Goal: Task Accomplishment & Management: Manage account settings

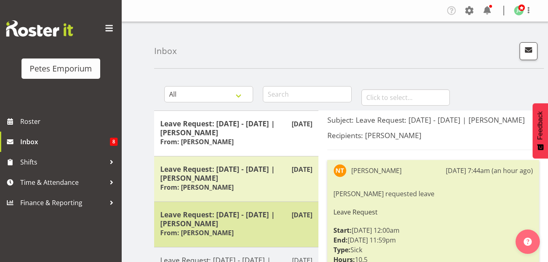
click at [216, 225] on h5 "Leave Request: 15/08/25 - 15/08/25 | Nicole Thomson" at bounding box center [236, 219] width 152 height 18
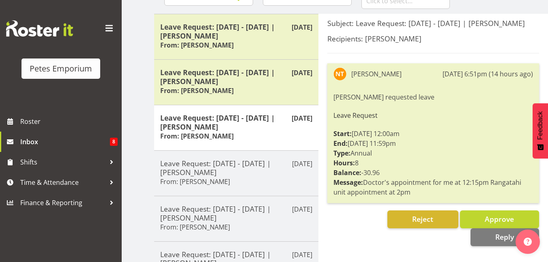
scroll to position [97, 0]
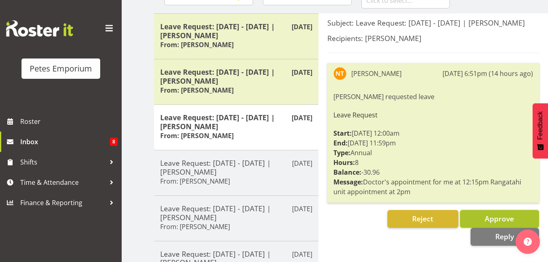
click at [489, 220] on span "Approve" at bounding box center [499, 218] width 29 height 10
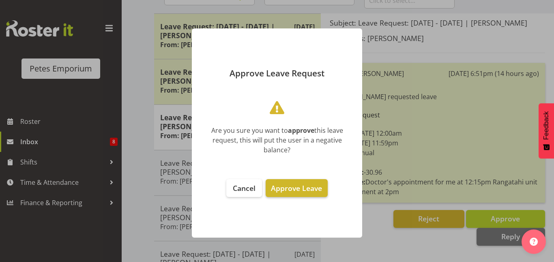
click at [288, 193] on button "Approve Leave" at bounding box center [297, 188] width 62 height 18
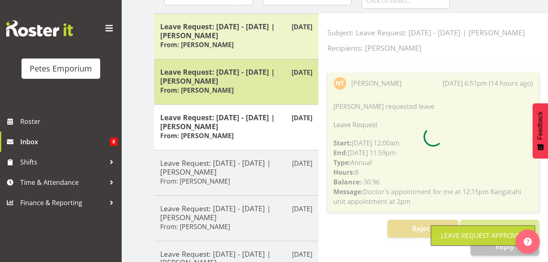
click at [214, 80] on h5 "Leave Request: 14/08/25 - 14/08/25 | Nicole Thomson" at bounding box center [236, 76] width 152 height 18
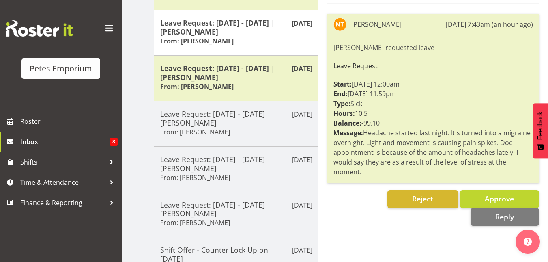
scroll to position [146, 0]
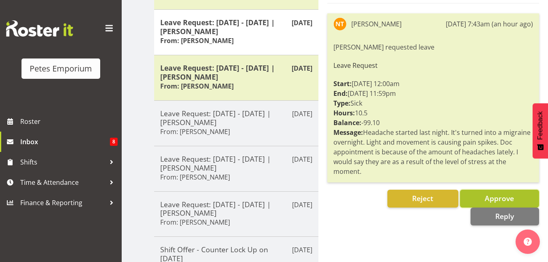
click at [479, 196] on button "Approve" at bounding box center [499, 198] width 79 height 18
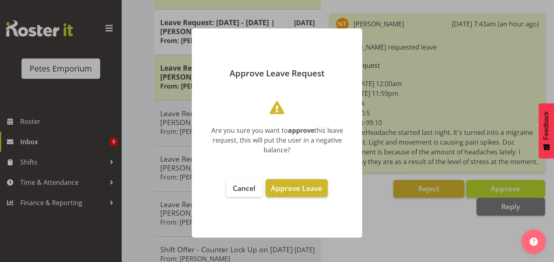
click at [310, 189] on span "Approve Leave" at bounding box center [296, 188] width 51 height 10
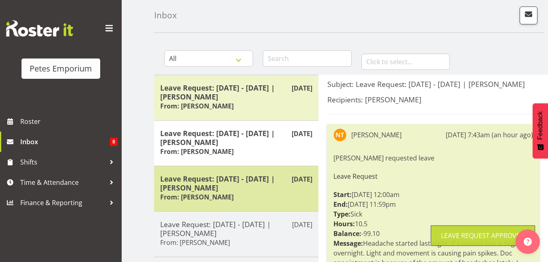
scroll to position [35, 0]
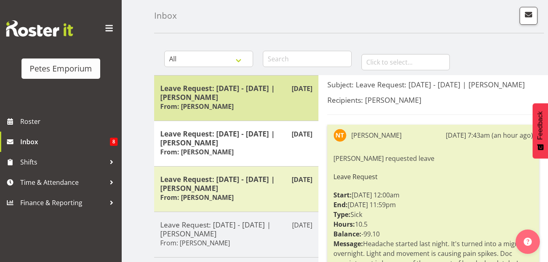
click at [265, 95] on h5 "Leave Request: [DATE] - [DATE] | [PERSON_NAME]" at bounding box center [236, 93] width 152 height 18
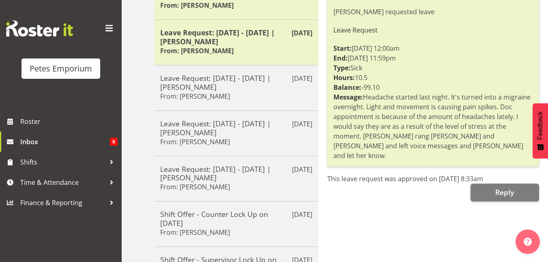
scroll to position [182, 0]
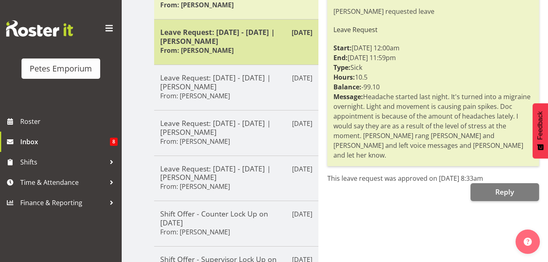
click at [218, 44] on h5 "Leave Request: [DATE] - [DATE] | [PERSON_NAME]" at bounding box center [236, 37] width 152 height 18
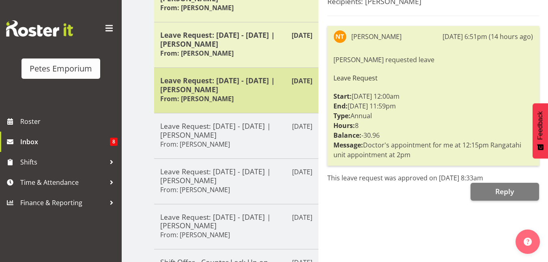
scroll to position [93, 0]
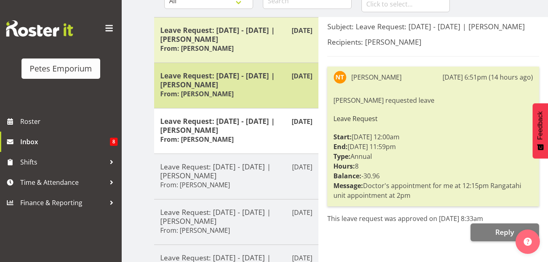
click at [221, 88] on h5 "Leave Request: 14/08/25 - 14/08/25 | Nicole Thomson" at bounding box center [236, 80] width 152 height 18
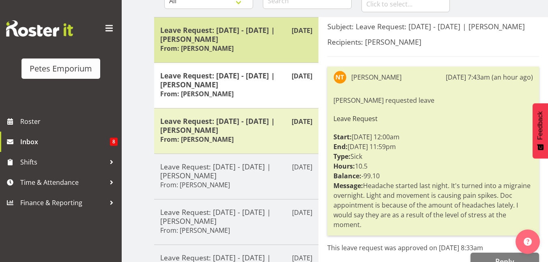
click at [202, 32] on h5 "Leave Request: [DATE] - [DATE] | [PERSON_NAME]" at bounding box center [236, 35] width 152 height 18
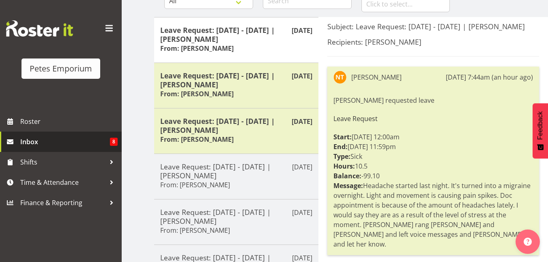
click at [29, 148] on link "Inbox 8" at bounding box center [61, 141] width 122 height 20
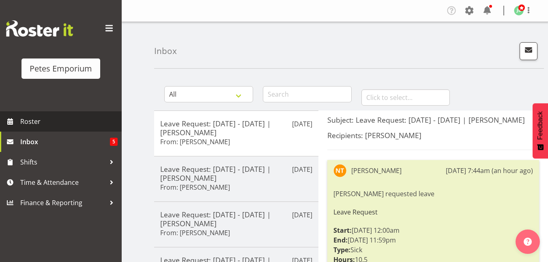
click at [37, 121] on span "Roster" at bounding box center [68, 121] width 97 height 12
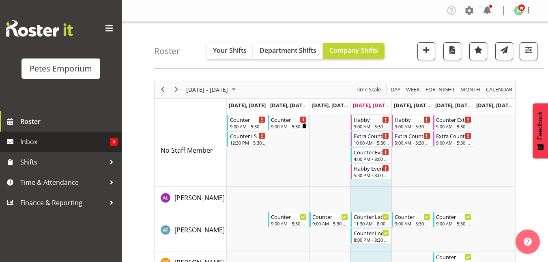
click at [39, 141] on span "Inbox" at bounding box center [65, 142] width 90 height 12
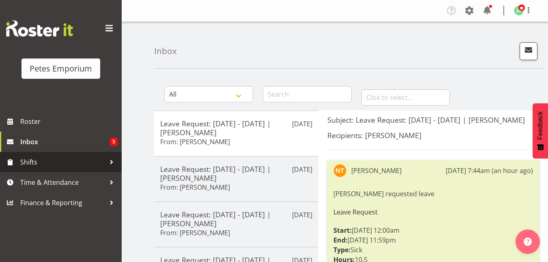
click at [38, 165] on span "Shifts" at bounding box center [62, 162] width 85 height 12
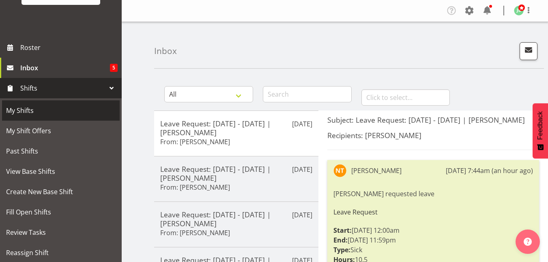
scroll to position [138, 0]
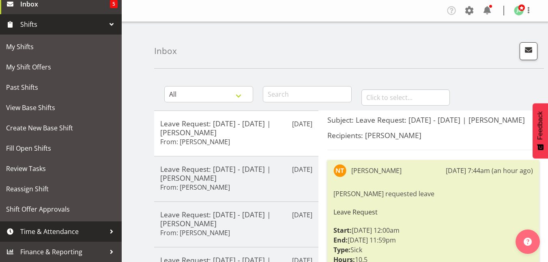
click at [42, 233] on span "Time & Attendance" at bounding box center [62, 231] width 85 height 12
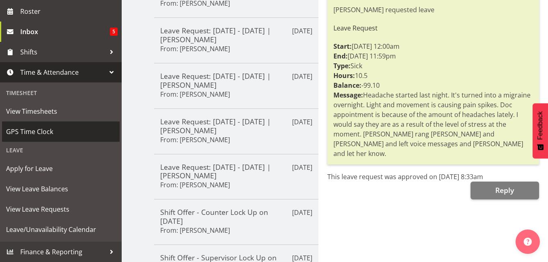
scroll to position [188, 0]
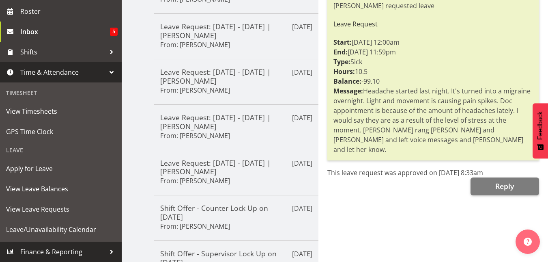
click at [108, 250] on div at bounding box center [111, 251] width 12 height 12
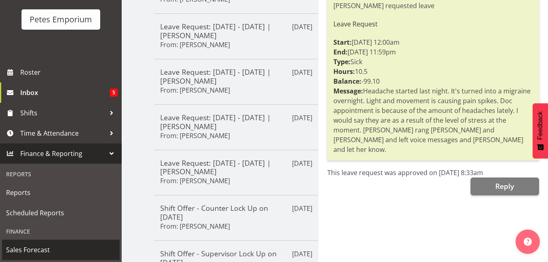
scroll to position [49, 0]
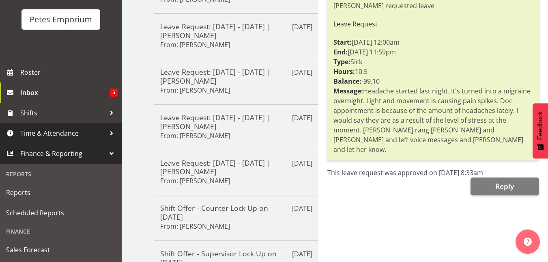
click at [33, 137] on span "Time & Attendance" at bounding box center [62, 133] width 85 height 12
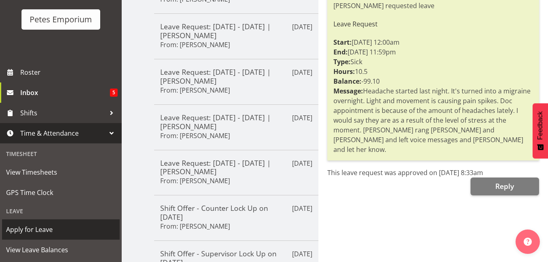
click at [26, 230] on span "Apply for Leave" at bounding box center [61, 229] width 110 height 12
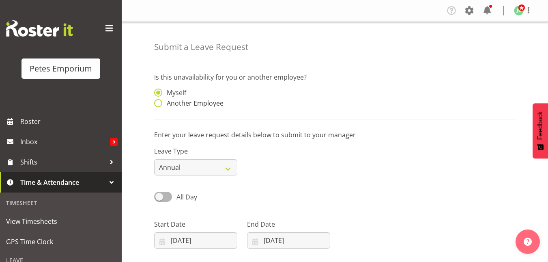
click at [156, 103] on span at bounding box center [158, 103] width 8 height 8
click at [156, 103] on input "Another Employee" at bounding box center [156, 103] width 5 height 5
radio input "true"
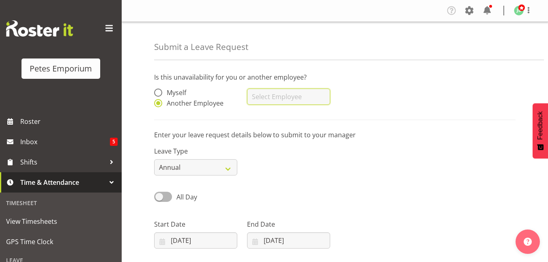
click at [256, 92] on input "text" at bounding box center [288, 96] width 83 height 16
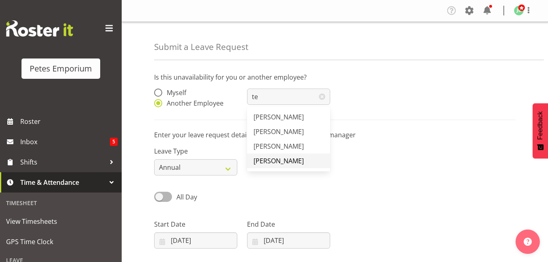
click at [270, 162] on span "Teresa Hawkins" at bounding box center [279, 160] width 50 height 9
type input "Teresa Hawkins"
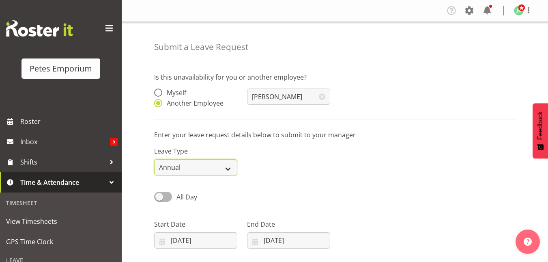
click at [224, 166] on select "Annual Sick Leave Without Pay Bereavement Domestic Violence Parental Jury Servi…" at bounding box center [195, 167] width 83 height 16
select select "Sick"
click at [154, 159] on select "Annual Sick Leave Without Pay Bereavement Domestic Violence Parental Jury Servi…" at bounding box center [195, 167] width 83 height 16
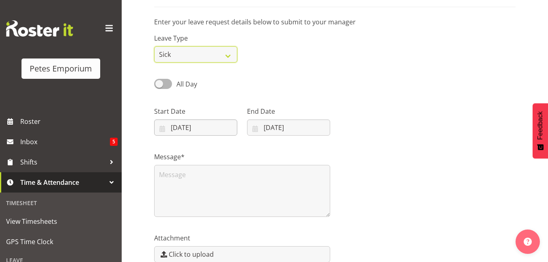
scroll to position [114, 0]
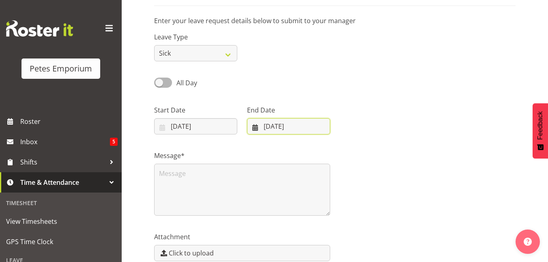
click at [269, 129] on input "14/08/2025" at bounding box center [288, 126] width 83 height 16
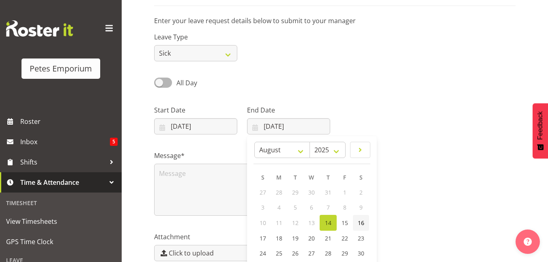
click at [358, 221] on span "16" at bounding box center [361, 223] width 6 height 8
type input "16/08/2025"
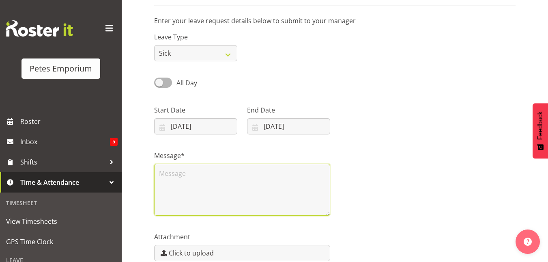
click at [194, 191] on textarea at bounding box center [242, 190] width 176 height 52
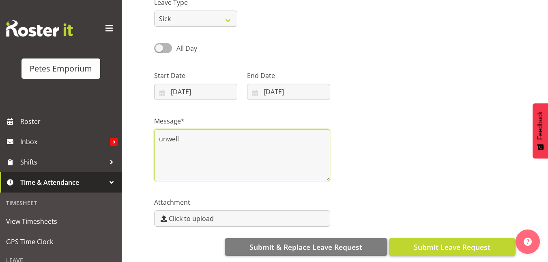
type textarea "unwell"
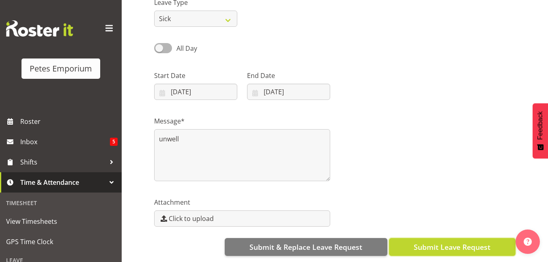
click at [423, 246] on span "Submit Leave Request" at bounding box center [452, 246] width 77 height 11
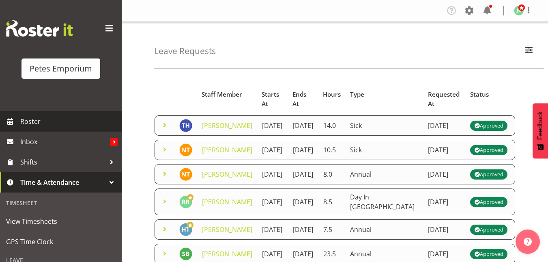
click at [35, 123] on span "Roster" at bounding box center [68, 121] width 97 height 12
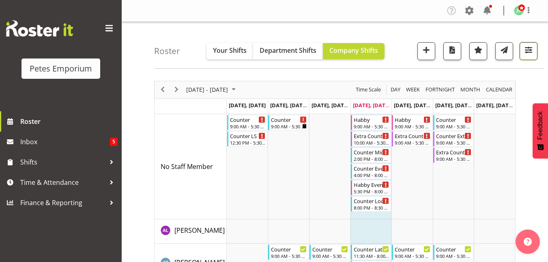
click at [528, 54] on span "button" at bounding box center [528, 50] width 11 height 11
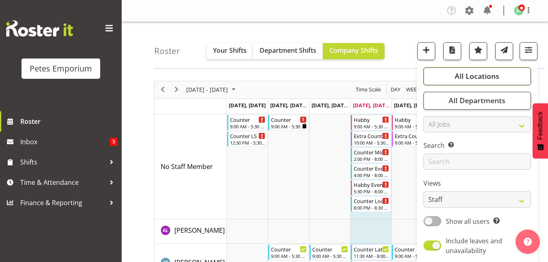
click at [484, 73] on span "All Locations" at bounding box center [477, 76] width 45 height 10
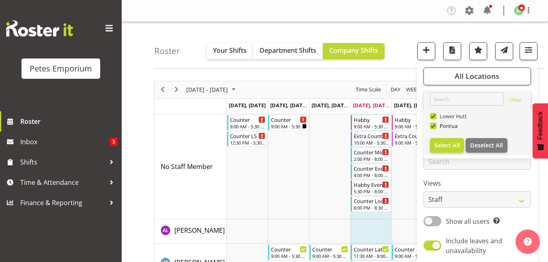
click at [435, 116] on span at bounding box center [433, 116] width 6 height 6
click at [435, 116] on input "Lower Hutt" at bounding box center [432, 115] width 5 height 5
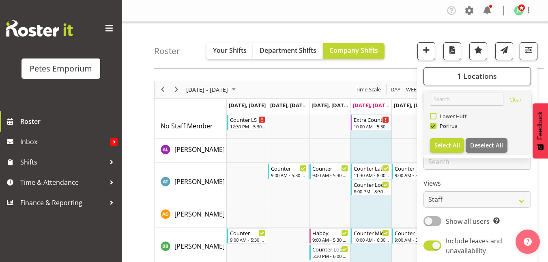
click at [437, 116] on span "Lower Hutt" at bounding box center [452, 116] width 31 height 6
click at [435, 116] on input "Lower Hutt" at bounding box center [432, 115] width 5 height 5
checkbox input "true"
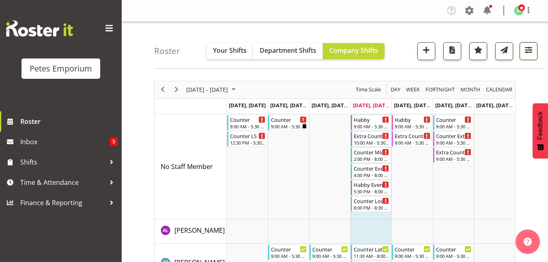
click at [536, 49] on button "button" at bounding box center [529, 51] width 18 height 18
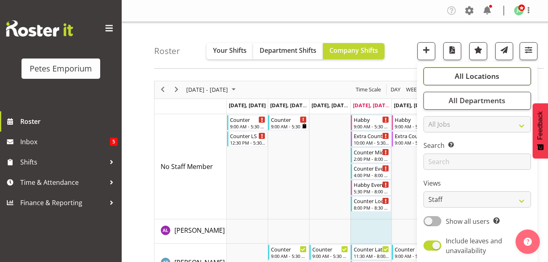
click at [470, 84] on button "All Locations" at bounding box center [478, 76] width 108 height 18
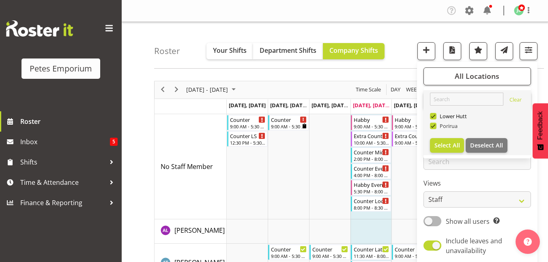
click at [435, 126] on span at bounding box center [433, 126] width 6 height 6
click at [435, 126] on input "Porirua" at bounding box center [432, 125] width 5 height 5
checkbox input "false"
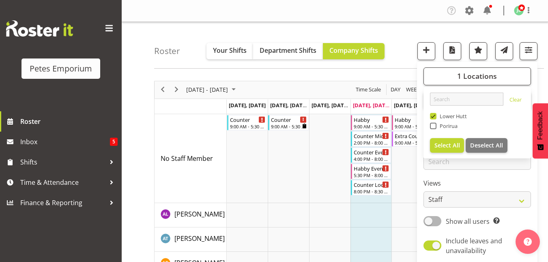
click at [405, 37] on div "Roster Your Shifts Department Shifts Company Shifts 1 Locations Clear [GEOGRAPH…" at bounding box center [349, 45] width 390 height 47
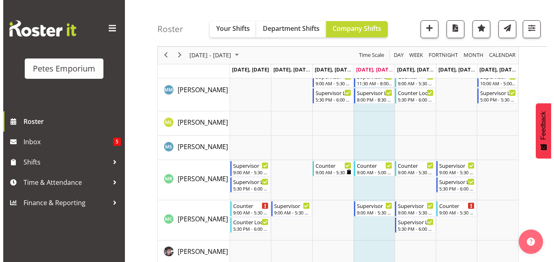
scroll to position [588, 0]
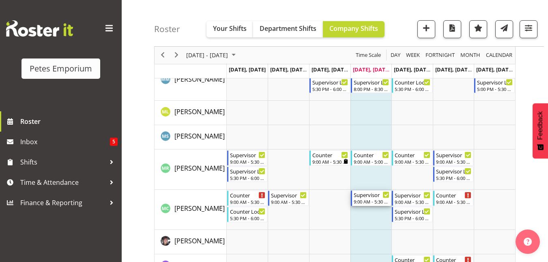
click at [369, 202] on div "9:00 AM - 5:30 PM" at bounding box center [372, 201] width 36 height 6
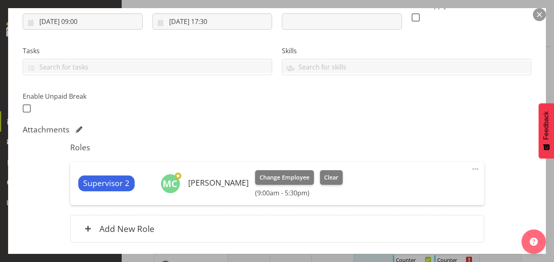
scroll to position [143, 0]
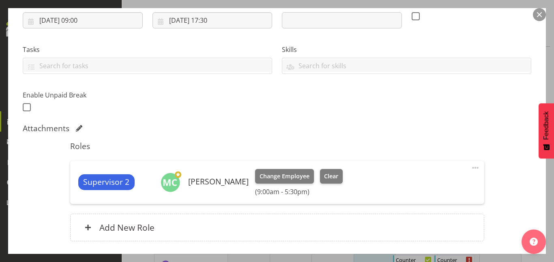
click at [471, 168] on span at bounding box center [476, 168] width 10 height 10
click at [412, 187] on link "Edit" at bounding box center [441, 185] width 78 height 15
select select "7"
select select "2025"
select select "17"
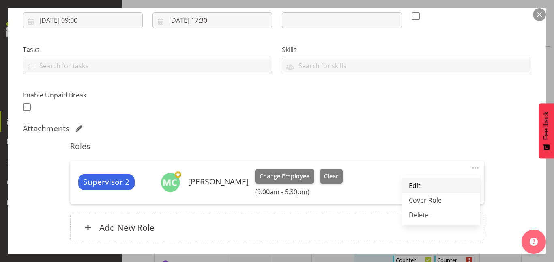
select select "30"
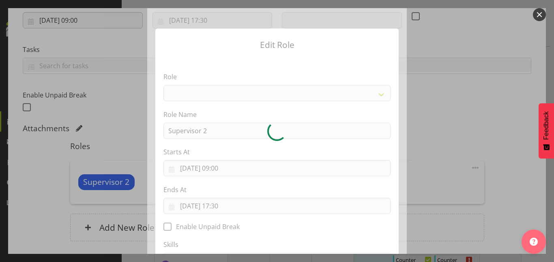
select select "149"
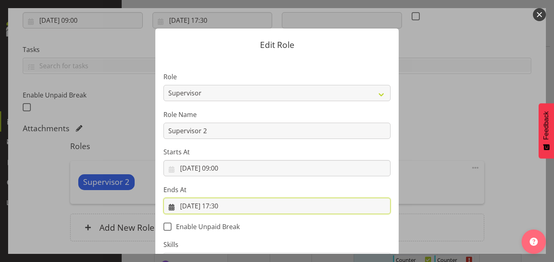
click at [218, 207] on input "[DATE] 17:30" at bounding box center [277, 206] width 227 height 16
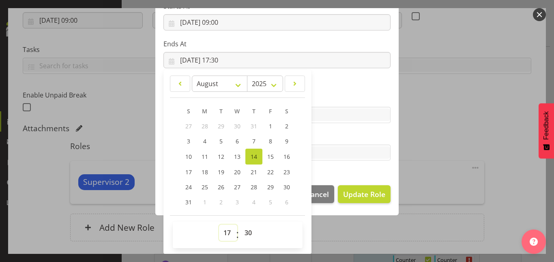
click at [226, 235] on select "00 01 02 03 04 05 06 07 08 09 10 11 12 13 14 15 16 17 18 19 20 21 22 23" at bounding box center [228, 232] width 18 height 16
select select "18"
click at [219, 224] on select "00 01 02 03 04 05 06 07 08 09 10 11 12 13 14 15 16 17 18 19 20 21 22 23" at bounding box center [228, 232] width 18 height 16
type input "[DATE] 18:30"
click at [242, 233] on select "00 01 02 03 04 05 06 07 08 09 10 11 12 13 14 15 16 17 18 19 20 21 22 23 24 25 2…" at bounding box center [249, 232] width 18 height 16
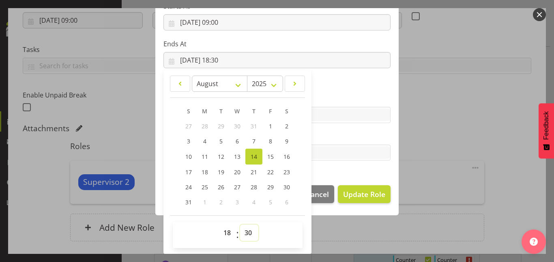
select select "0"
click at [240, 224] on select "00 01 02 03 04 05 06 07 08 09 10 11 12 13 14 15 16 17 18 19 20 21 22 23 24 25 2…" at bounding box center [249, 232] width 18 height 16
type input "[DATE] 18:00"
click at [349, 79] on section "Role Counter Counter Evening Counter Late Shift Counter Lock Up Counter Mid Shi…" at bounding box center [276, 44] width 243 height 265
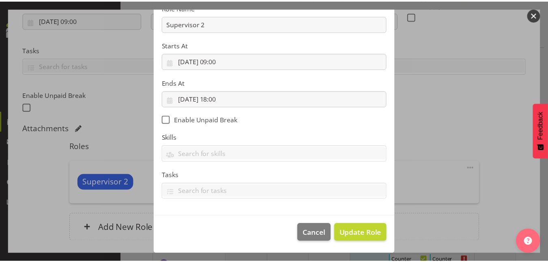
scroll to position [107, 0]
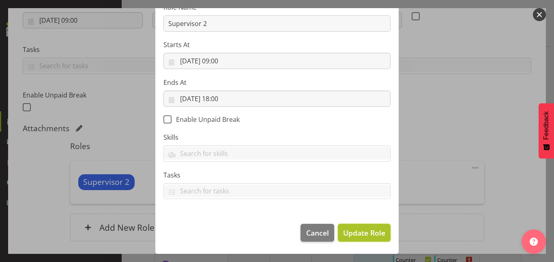
click at [359, 232] on span "Update Role" at bounding box center [364, 232] width 42 height 11
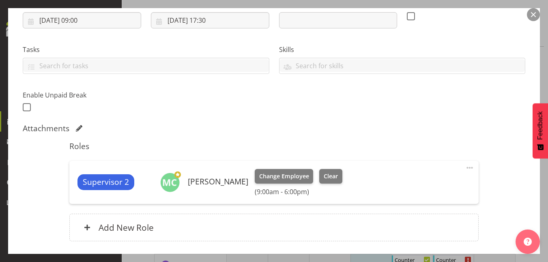
scroll to position [202, 0]
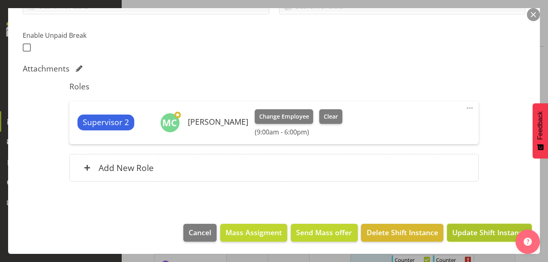
click at [469, 231] on span "Update Shift Instance" at bounding box center [489, 232] width 74 height 11
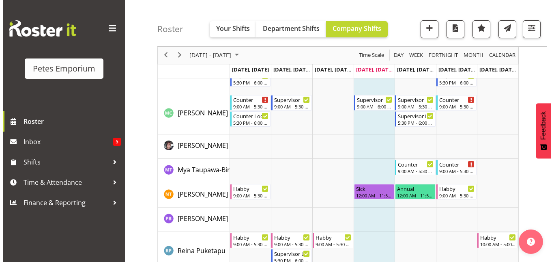
scroll to position [683, 0]
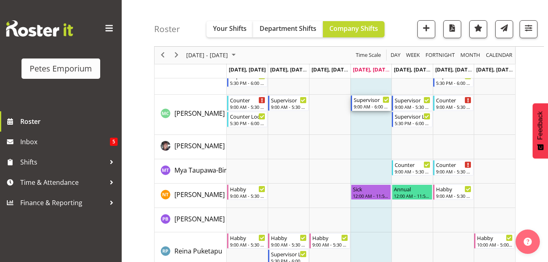
click at [373, 98] on div "Supervisor" at bounding box center [372, 99] width 36 height 8
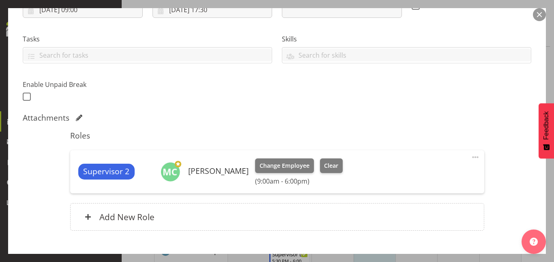
scroll to position [156, 0]
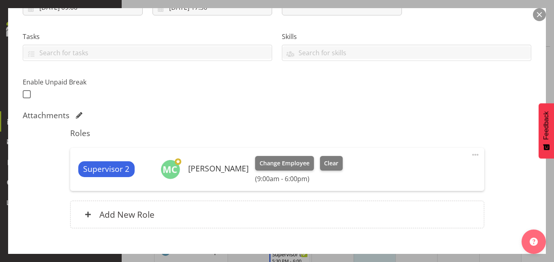
click at [472, 156] on span at bounding box center [476, 155] width 10 height 10
click at [418, 172] on link "Edit" at bounding box center [441, 172] width 78 height 15
select select "7"
select select "2025"
select select "18"
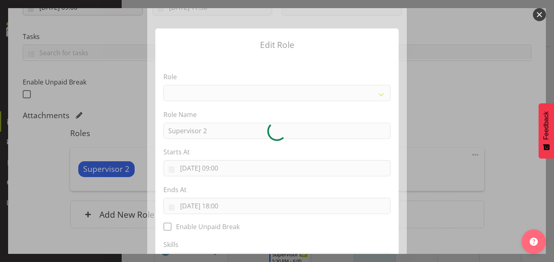
select select "149"
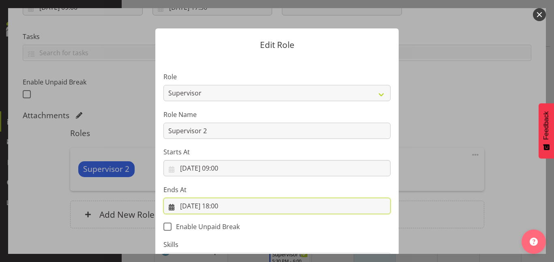
click at [226, 206] on input "[DATE] 18:00" at bounding box center [277, 206] width 227 height 16
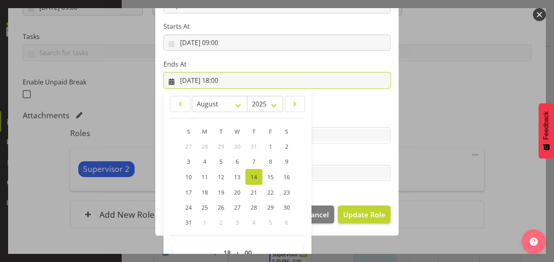
scroll to position [132, 0]
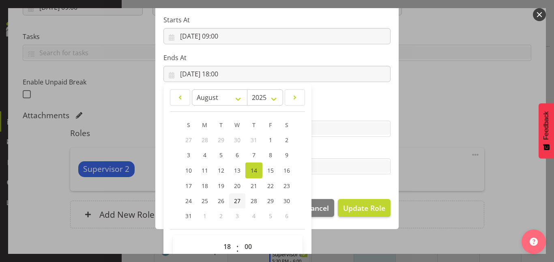
click at [229, 206] on link "27" at bounding box center [237, 200] width 16 height 15
click at [252, 164] on link "14" at bounding box center [253, 170] width 17 height 16
type input "[DATE] 18:00"
click at [221, 245] on select "00 01 02 03 04 05 06 07 08 09 10 11 12 13 14 15 16 17 18 19 20 21 22 23" at bounding box center [228, 245] width 18 height 16
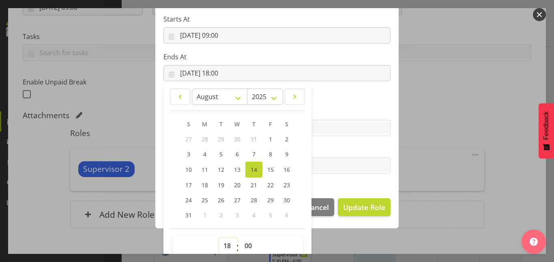
select select "20"
click at [219, 237] on select "00 01 02 03 04 05 06 07 08 09 10 11 12 13 14 15 16 17 18 19 20 21 22 23" at bounding box center [228, 245] width 18 height 16
type input "[DATE] 20:00"
click at [331, 145] on label "Tasks" at bounding box center [277, 149] width 227 height 10
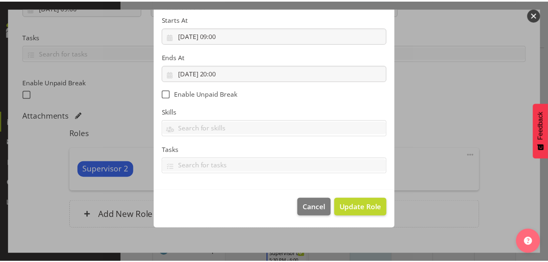
scroll to position [107, 0]
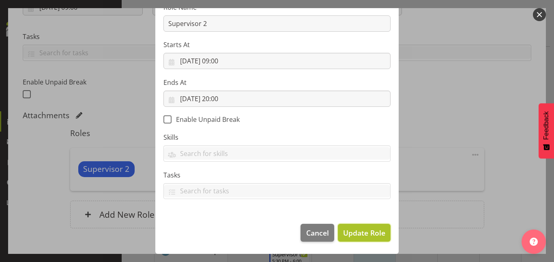
click at [359, 233] on span "Update Role" at bounding box center [364, 232] width 42 height 11
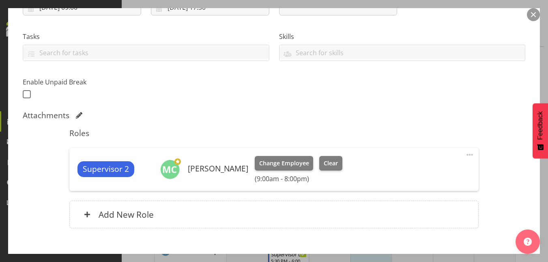
scroll to position [202, 0]
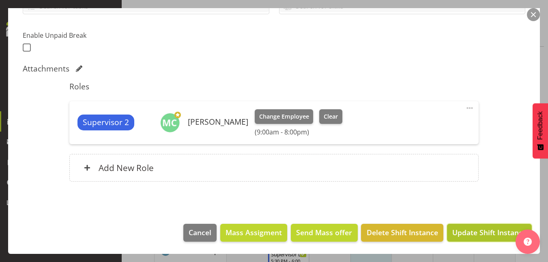
click at [467, 233] on span "Update Shift Instance" at bounding box center [489, 232] width 74 height 11
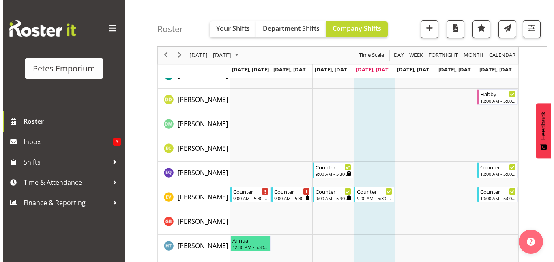
scroll to position [0, 0]
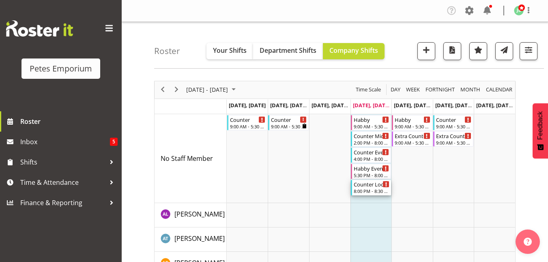
click at [372, 190] on div "8:00 PM - 8:30 PM" at bounding box center [372, 190] width 36 height 6
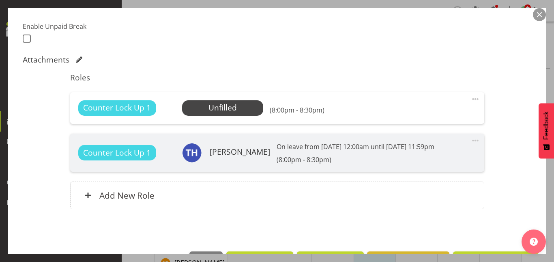
scroll to position [212, 0]
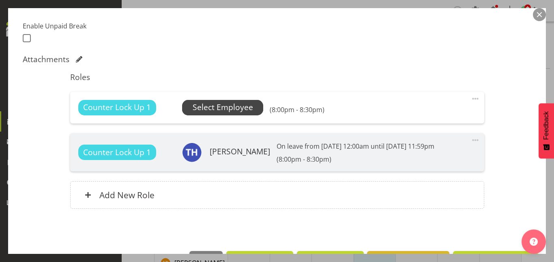
click at [218, 111] on span "Select Employee" at bounding box center [223, 107] width 60 height 12
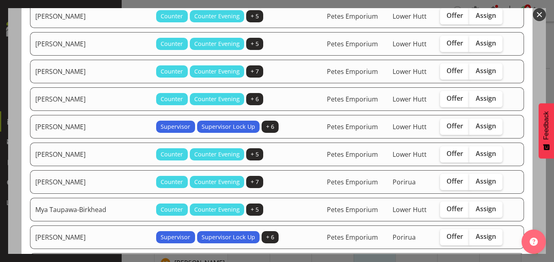
scroll to position [418, 0]
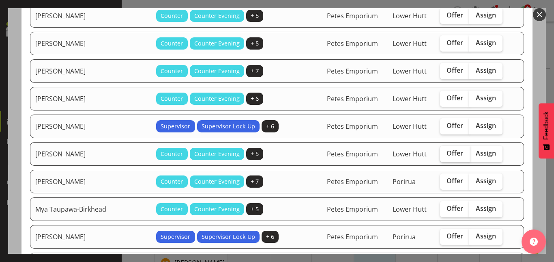
click at [447, 152] on span "Offer" at bounding box center [455, 153] width 17 height 8
click at [440, 152] on input "Offer" at bounding box center [442, 153] width 5 height 5
checkbox input "true"
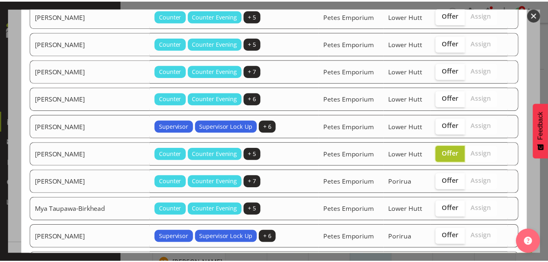
scroll to position [601, 0]
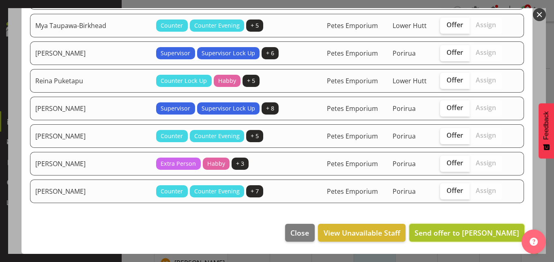
click at [458, 230] on span "Send offer to [PERSON_NAME]" at bounding box center [467, 233] width 105 height 10
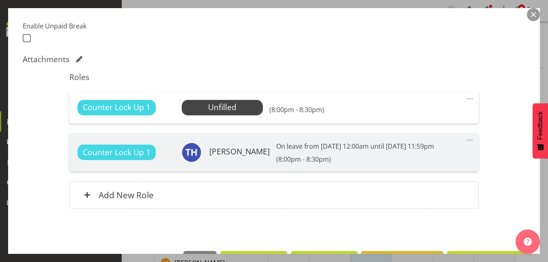
click at [534, 14] on button "button" at bounding box center [533, 14] width 13 height 13
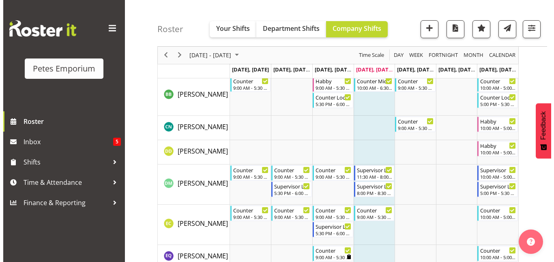
scroll to position [207, 0]
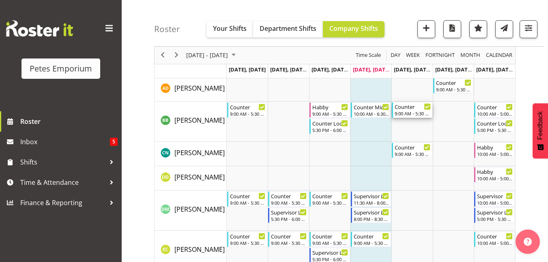
click at [411, 113] on div "9:00 AM - 5:30 PM" at bounding box center [413, 113] width 36 height 6
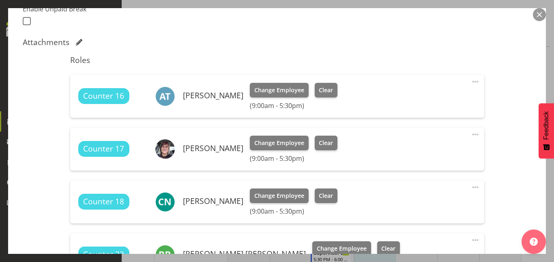
scroll to position [231, 0]
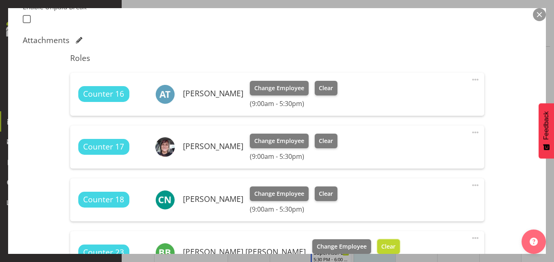
click at [381, 243] on span "Clear" at bounding box center [388, 246] width 14 height 9
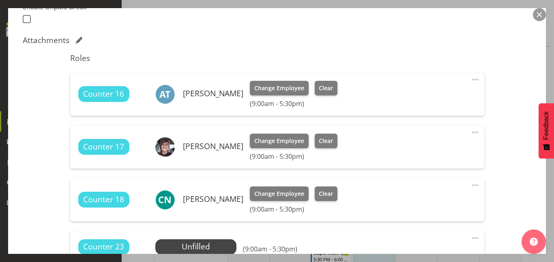
scroll to position [349, 0]
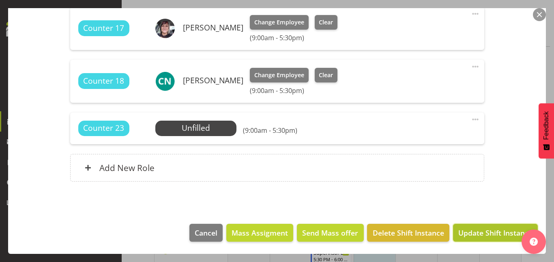
click at [479, 236] on span "Update Shift Instance" at bounding box center [495, 232] width 74 height 11
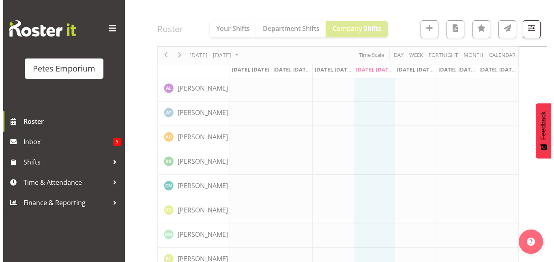
scroll to position [0, 0]
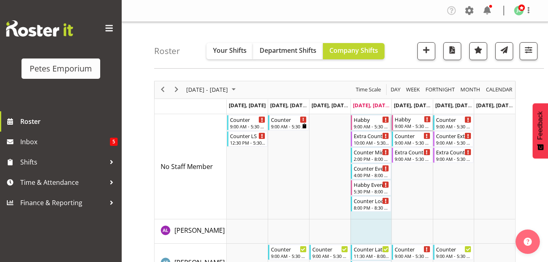
click at [408, 118] on div "Habby" at bounding box center [413, 119] width 36 height 8
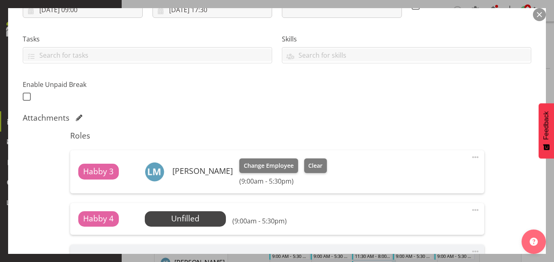
scroll to position [154, 0]
click at [183, 215] on span "Select Employee" at bounding box center [185, 218] width 60 height 12
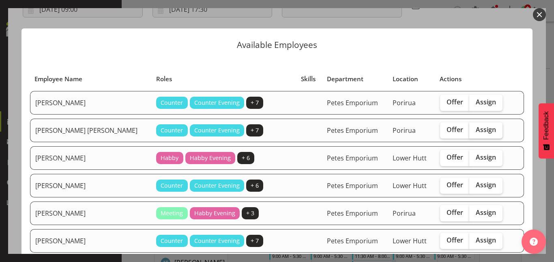
click at [478, 124] on label "Assign" at bounding box center [485, 130] width 33 height 16
click at [475, 127] on input "Assign" at bounding box center [471, 129] width 5 height 5
checkbox input "true"
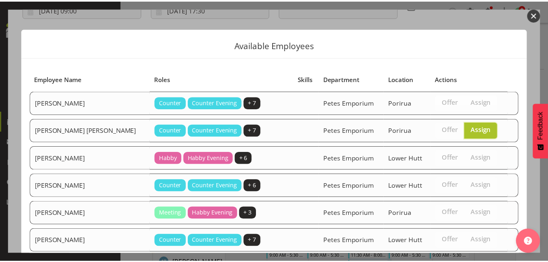
scroll to position [187, 0]
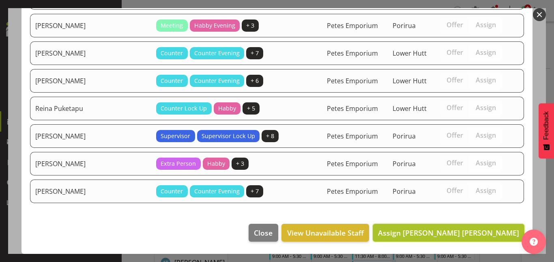
click at [471, 228] on span "Assign Beena Beena" at bounding box center [448, 233] width 141 height 10
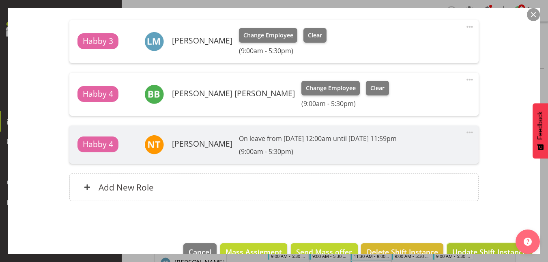
click at [485, 244] on button "Update Shift Instance" at bounding box center [489, 252] width 85 height 18
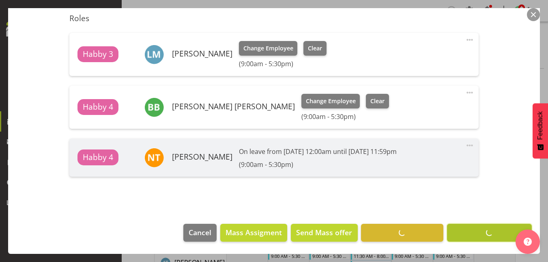
scroll to position [271, 0]
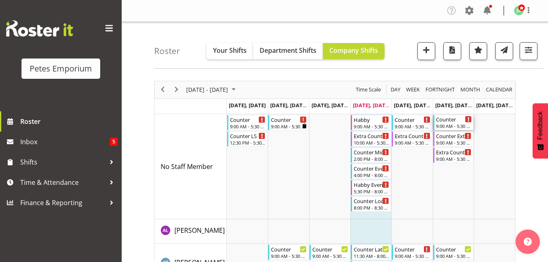
click at [445, 118] on div "Counter" at bounding box center [454, 119] width 36 height 8
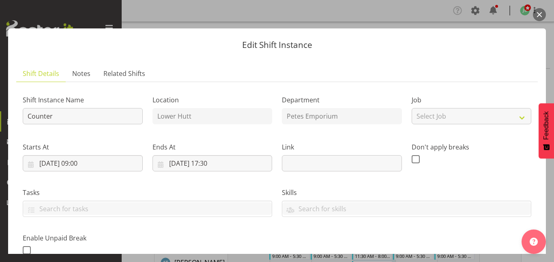
click at [544, 14] on button "button" at bounding box center [539, 14] width 13 height 13
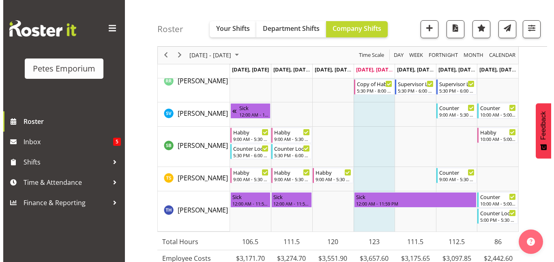
scroll to position [1014, 0]
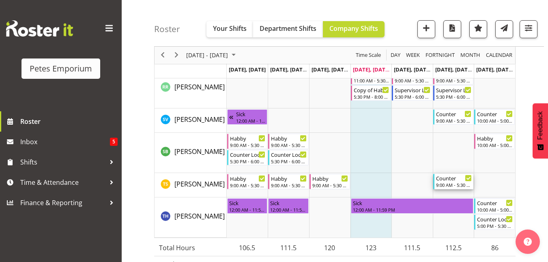
click at [457, 176] on div "Counter" at bounding box center [454, 178] width 36 height 8
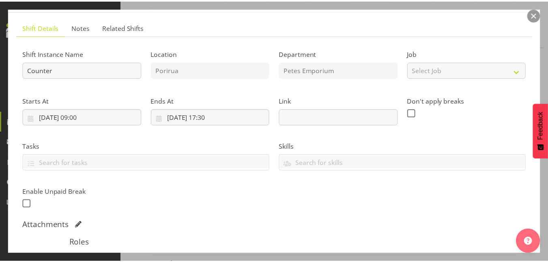
scroll to position [46, 0]
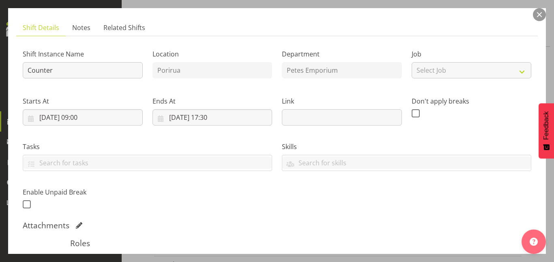
click at [540, 13] on button "button" at bounding box center [539, 14] width 13 height 13
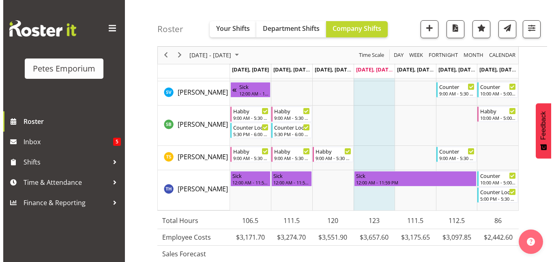
scroll to position [1021, 0]
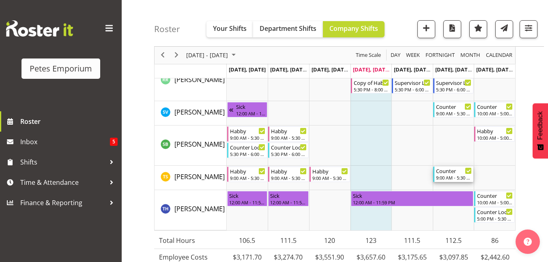
click at [456, 176] on div "9:00 AM - 5:30 PM" at bounding box center [454, 177] width 36 height 6
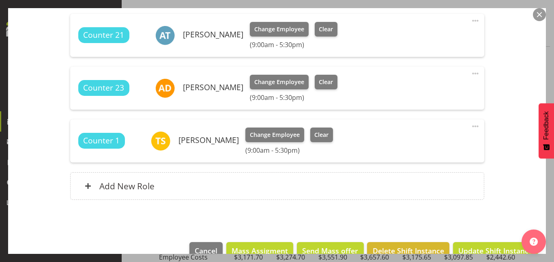
scroll to position [396, 0]
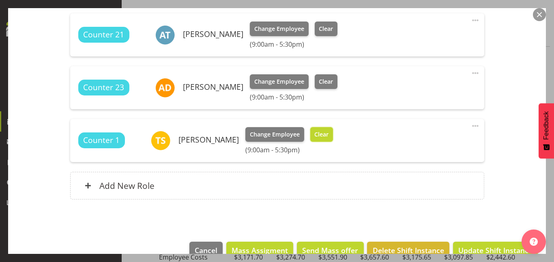
click at [323, 131] on span "Clear" at bounding box center [321, 134] width 14 height 9
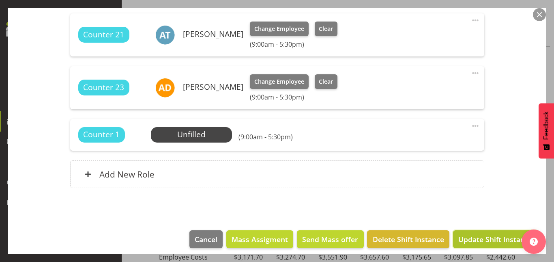
click at [480, 239] on span "Update Shift Instance" at bounding box center [495, 239] width 74 height 11
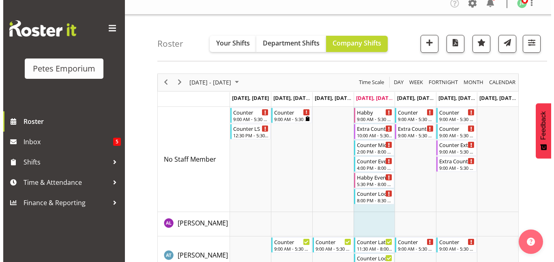
scroll to position [0, 0]
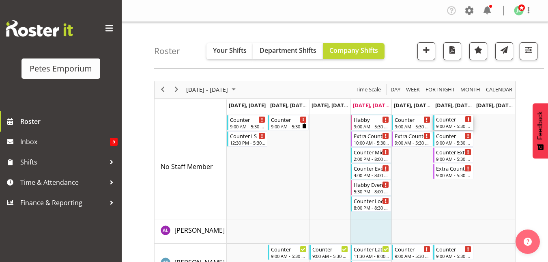
click at [452, 124] on div "9:00 AM - 5:30 PM" at bounding box center [454, 126] width 36 height 6
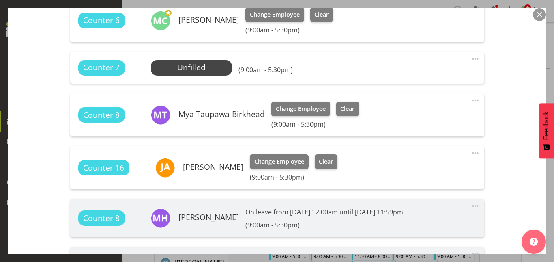
scroll to position [304, 0]
click at [193, 65] on span "Select Employee" at bounding box center [191, 68] width 60 height 12
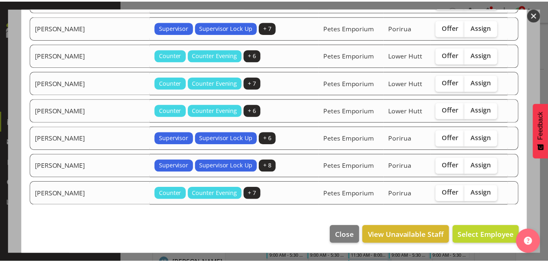
scroll to position [325, 0]
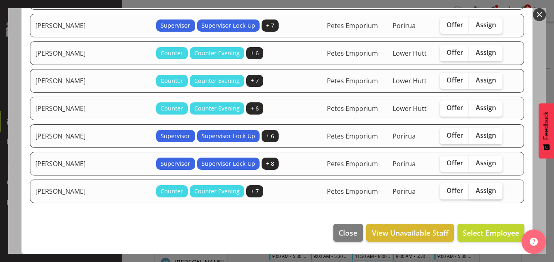
click at [476, 193] on span "Assign" at bounding box center [486, 190] width 20 height 8
click at [473, 193] on input "Assign" at bounding box center [471, 190] width 5 height 5
checkbox input "true"
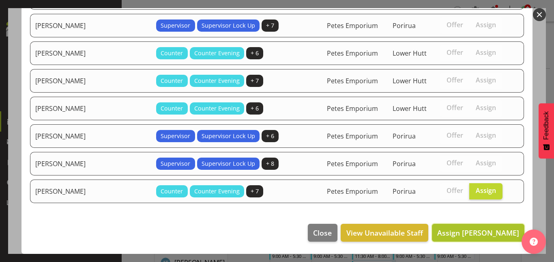
click at [471, 236] on span "Assign Tamara Straker" at bounding box center [478, 233] width 82 height 10
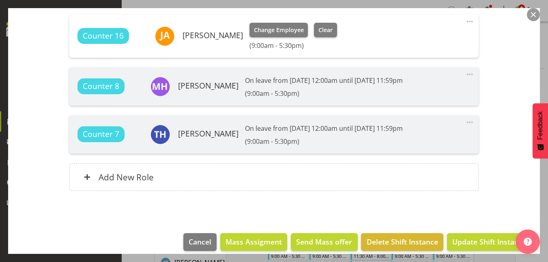
scroll to position [456, 0]
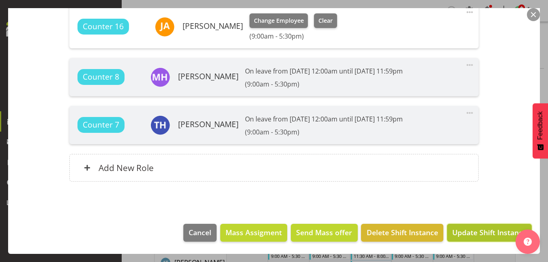
click at [478, 233] on span "Update Shift Instance" at bounding box center [489, 232] width 74 height 11
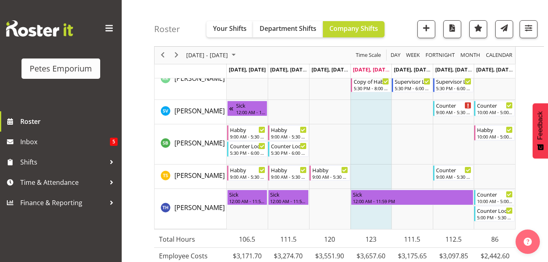
scroll to position [1023, 0]
click at [456, 172] on div "Counter" at bounding box center [454, 169] width 36 height 8
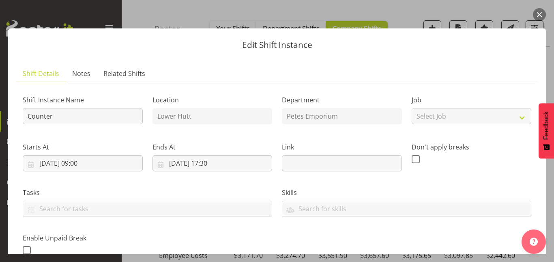
click at [542, 13] on button "button" at bounding box center [539, 14] width 13 height 13
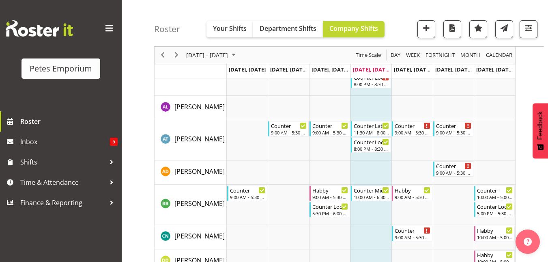
scroll to position [0, 0]
